Goal: Information Seeking & Learning: Learn about a topic

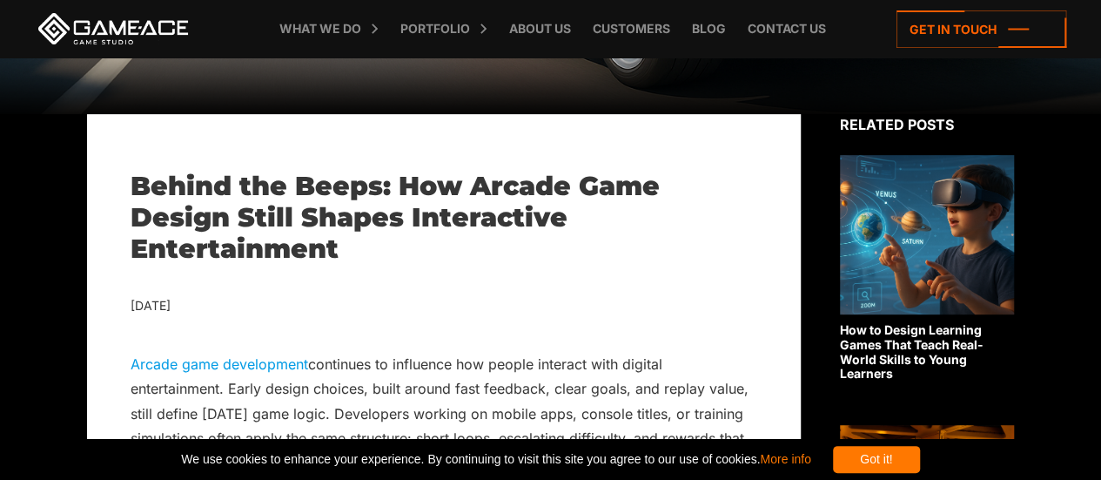
scroll to position [296, 0]
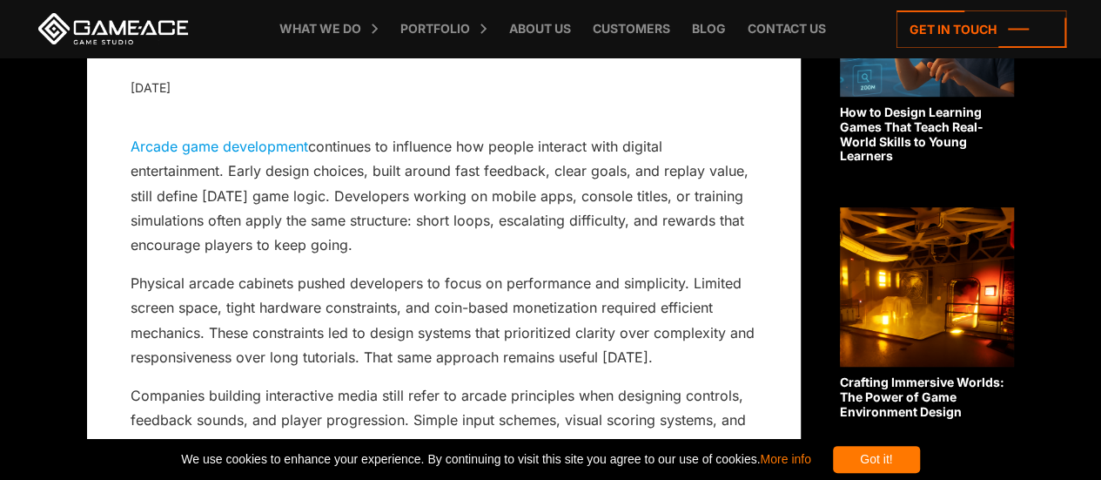
scroll to position [512, 0]
